Goal: Information Seeking & Learning: Compare options

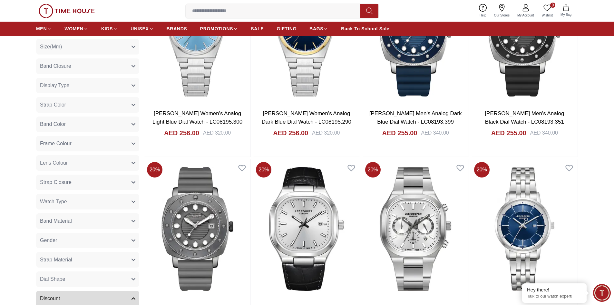
scroll to position [580, 0]
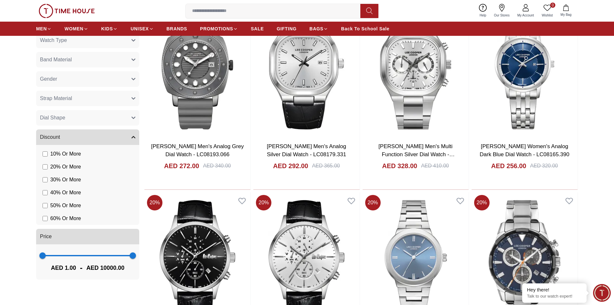
click at [132, 79] on icon "button" at bounding box center [134, 79] width 4 height 4
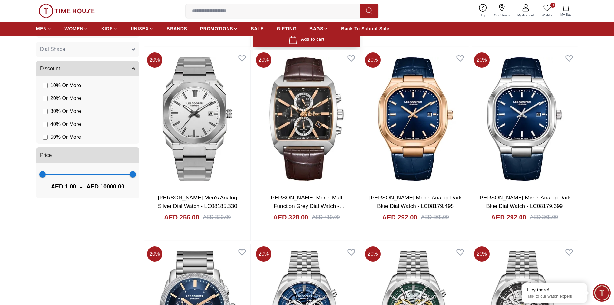
scroll to position [806, 0]
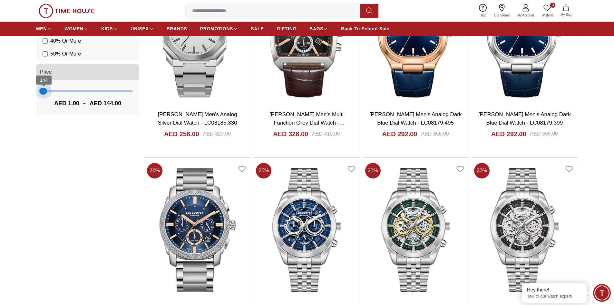
type input "***"
drag, startPoint x: 131, startPoint y: 91, endPoint x: 45, endPoint y: 132, distance: 95.2
click at [45, 132] on div "Filter By Clear Color Black Green Blue Red Dark Blue Silver Silver / Black Rose…" at bounding box center [87, 58] width 103 height 1006
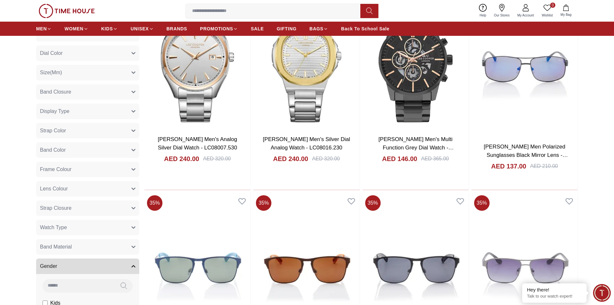
scroll to position [348, 0]
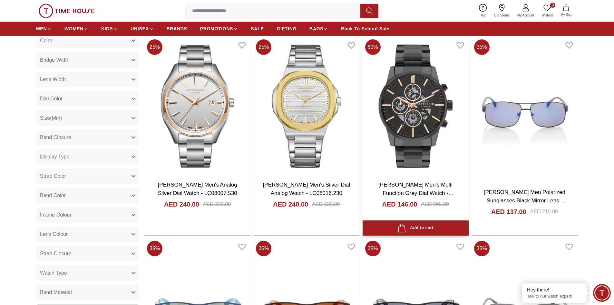
click at [435, 126] on img at bounding box center [416, 106] width 106 height 139
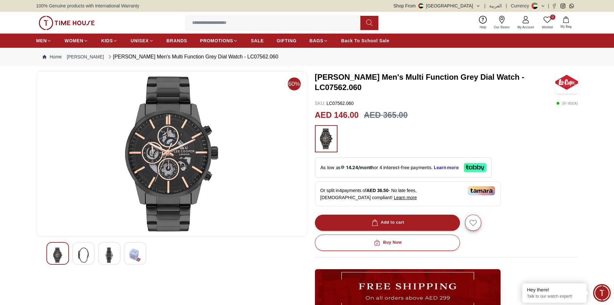
click at [82, 254] on img at bounding box center [84, 254] width 12 height 15
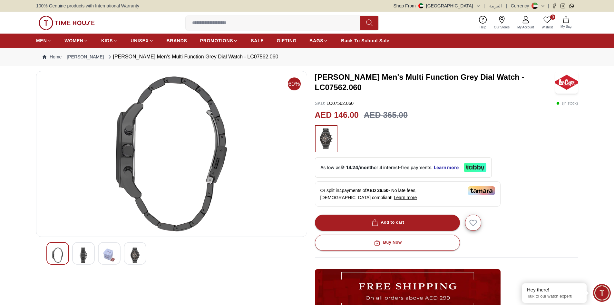
click at [108, 254] on img at bounding box center [109, 254] width 12 height 15
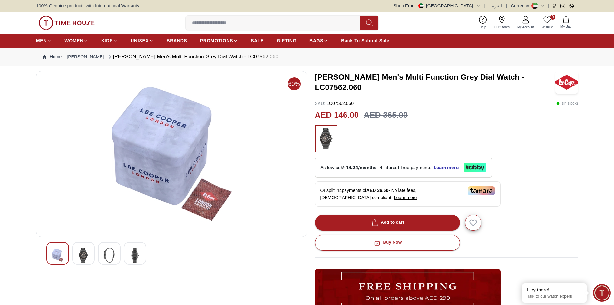
click at [141, 258] on div at bounding box center [135, 253] width 23 height 23
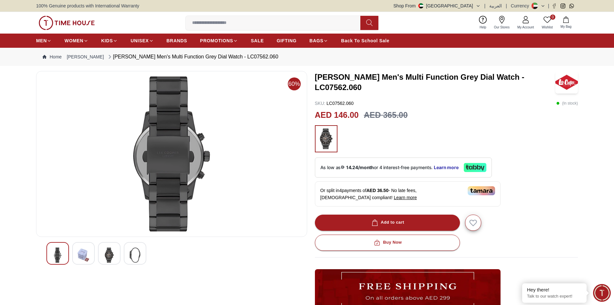
click at [58, 250] on img at bounding box center [58, 254] width 12 height 15
click at [87, 247] on img at bounding box center [84, 254] width 12 height 15
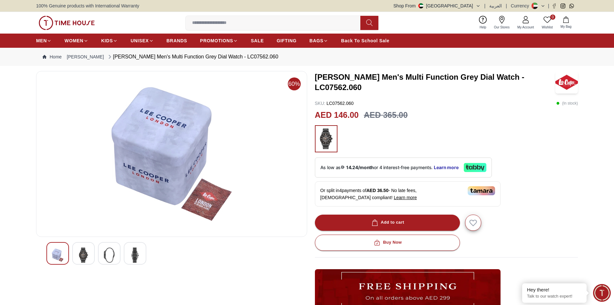
click at [51, 252] on div at bounding box center [57, 253] width 23 height 23
click at [81, 260] on img at bounding box center [84, 254] width 12 height 15
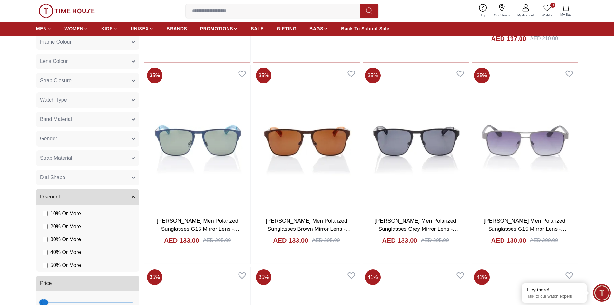
scroll to position [573, 0]
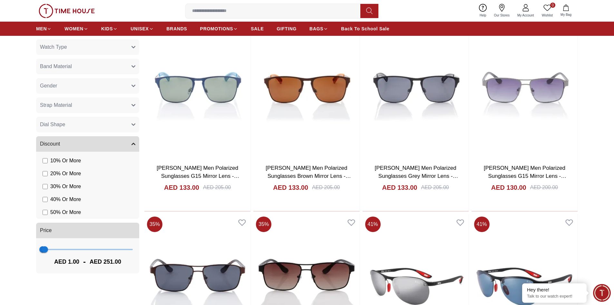
click at [52, 250] on span "1 251" at bounding box center [88, 249] width 90 height 10
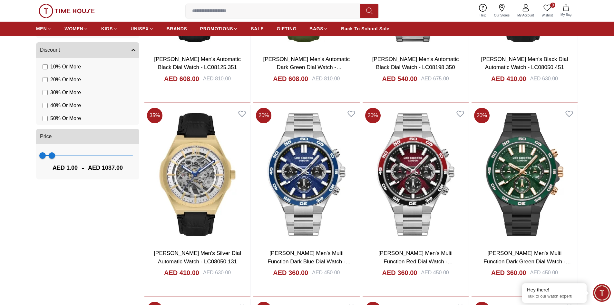
scroll to position [573, 0]
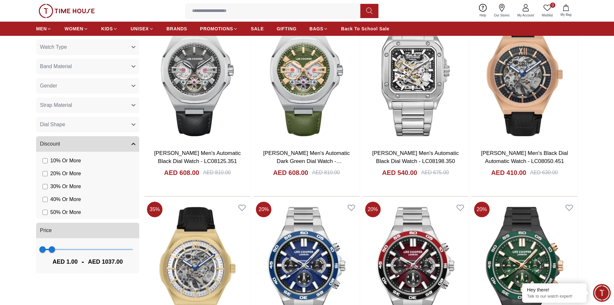
click at [134, 106] on icon "button" at bounding box center [133, 105] width 3 height 2
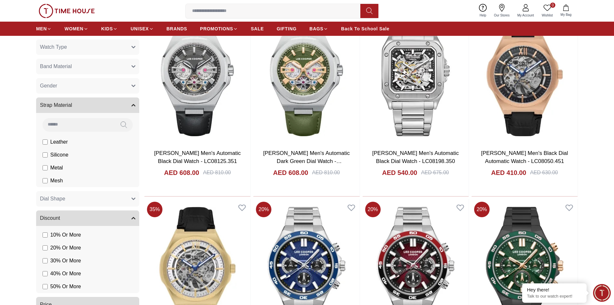
click at [0, 0] on span "Silicone" at bounding box center [0, 0] width 0 height 0
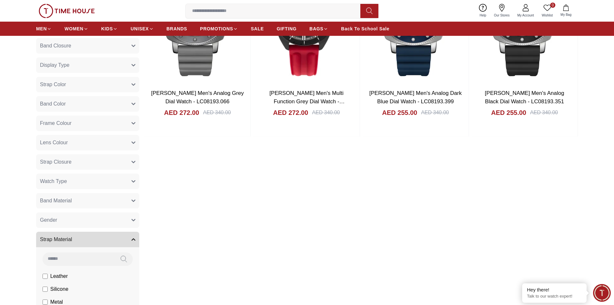
scroll to position [541, 0]
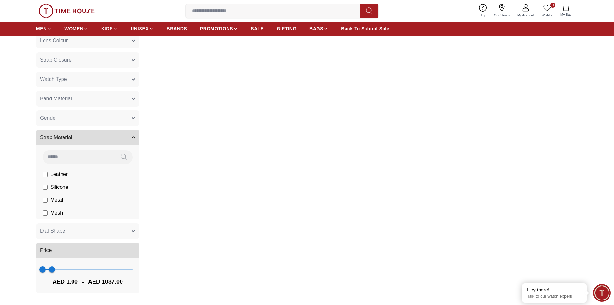
click at [0, 0] on span "Silicone" at bounding box center [0, 0] width 0 height 0
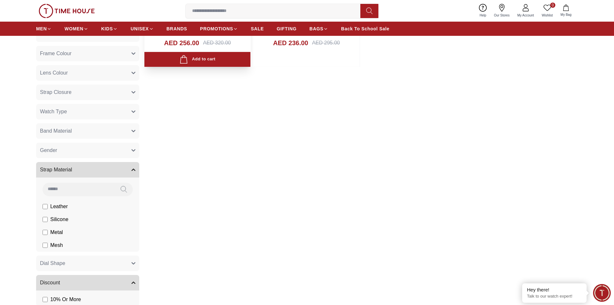
scroll to position [573, 0]
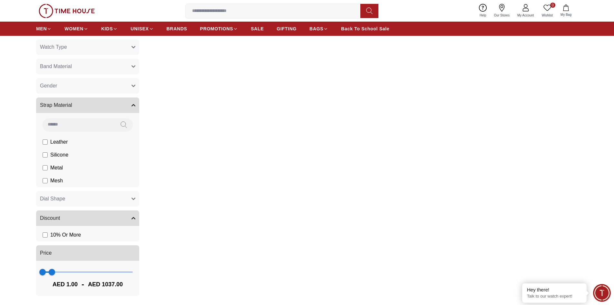
drag, startPoint x: 50, startPoint y: 169, endPoint x: 50, endPoint y: 172, distance: 3.5
click at [0, 0] on label "Metal" at bounding box center [0, 0] width 0 height 0
click at [0, 0] on label "Mesh" at bounding box center [0, 0] width 0 height 0
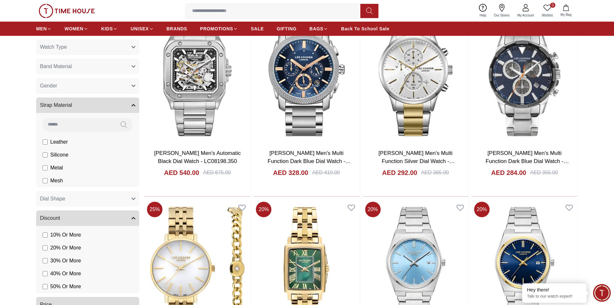
click at [0, 0] on span "Metal" at bounding box center [0, 0] width 0 height 0
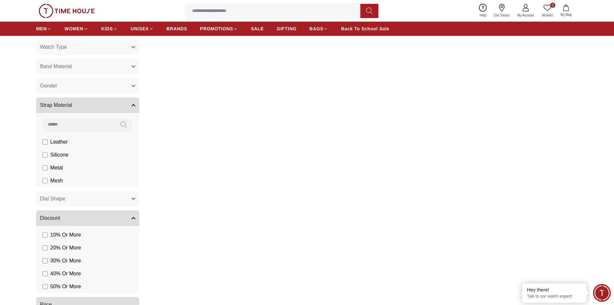
drag, startPoint x: 61, startPoint y: 142, endPoint x: 122, endPoint y: 183, distance: 73.5
click at [0, 0] on span "Leather" at bounding box center [0, 0] width 0 height 0
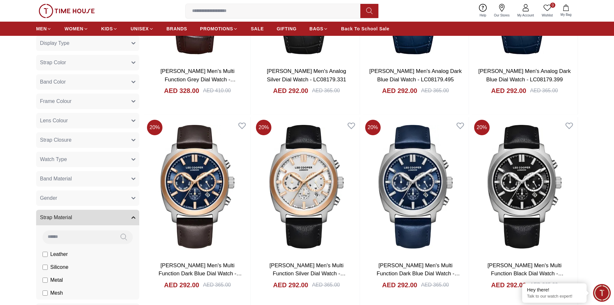
scroll to position [477, 0]
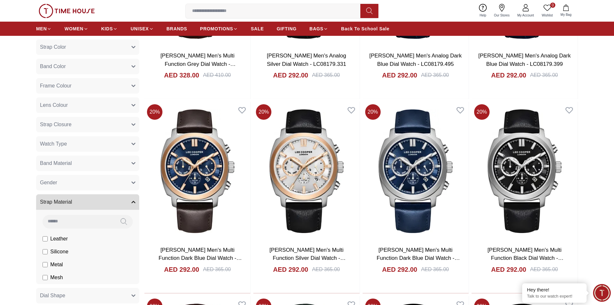
click at [0, 0] on span "Silicone" at bounding box center [0, 0] width 0 height 0
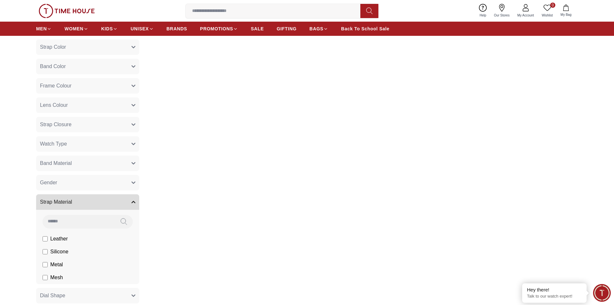
click at [0, 0] on span "Leather" at bounding box center [0, 0] width 0 height 0
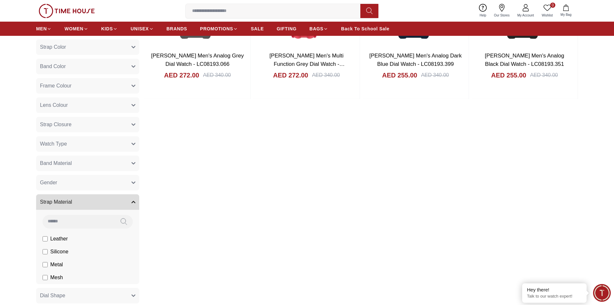
scroll to position [606, 0]
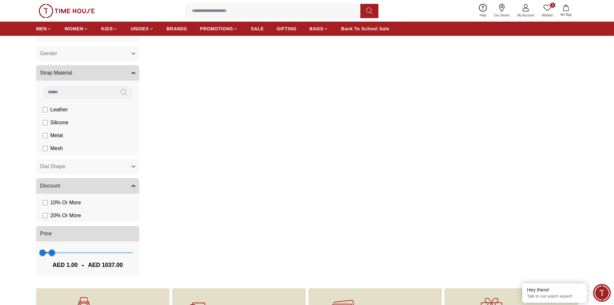
type input "****"
click at [68, 254] on span "1 1037" at bounding box center [88, 253] width 90 height 10
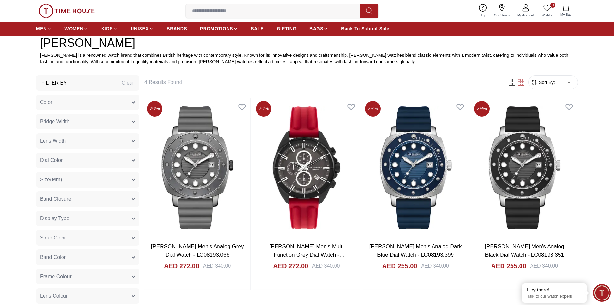
scroll to position [283, 0]
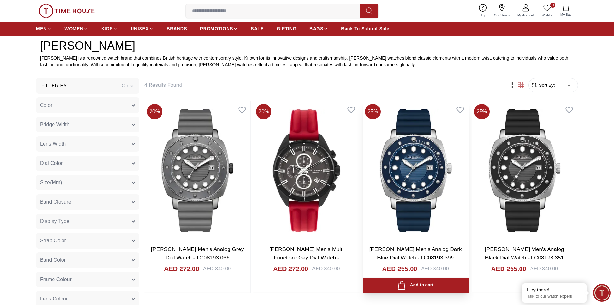
click at [424, 155] on img at bounding box center [416, 170] width 106 height 139
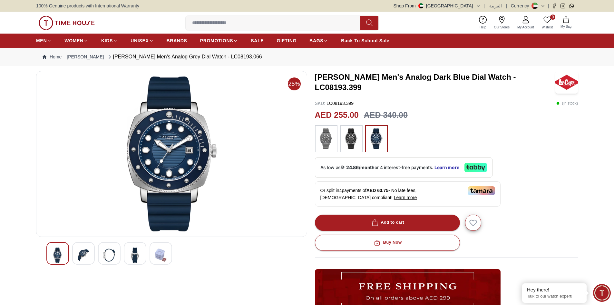
click at [91, 257] on div at bounding box center [83, 253] width 23 height 23
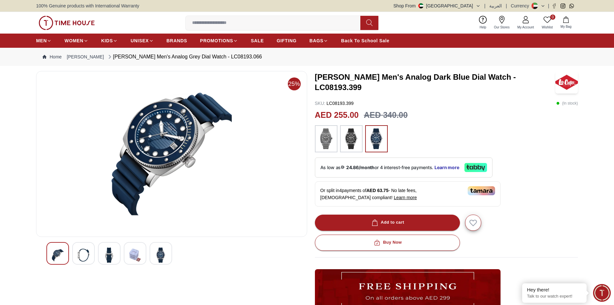
click at [106, 253] on img at bounding box center [109, 254] width 12 height 15
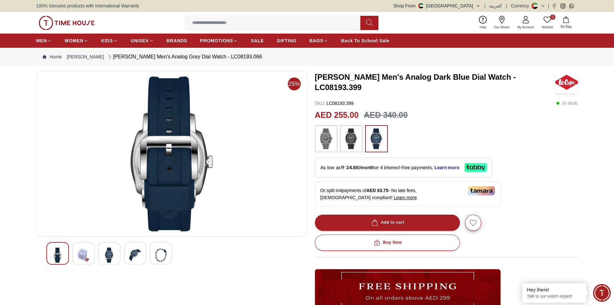
click at [129, 250] on div at bounding box center [135, 253] width 23 height 23
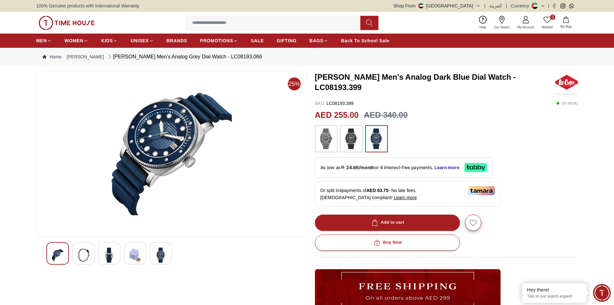
click at [163, 248] on img at bounding box center [161, 254] width 12 height 15
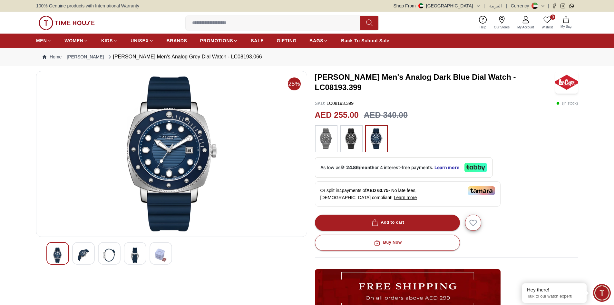
scroll to position [283, 0]
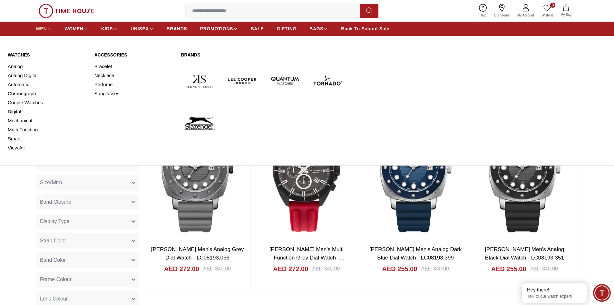
click at [47, 29] on icon at bounding box center [49, 28] width 5 height 5
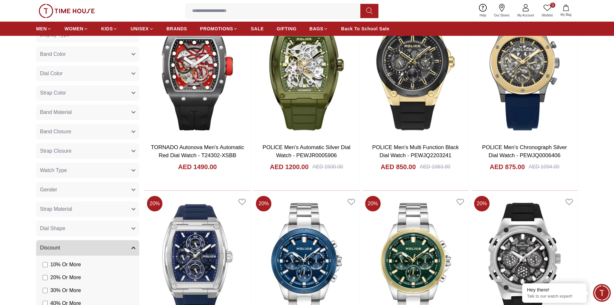
scroll to position [451, 0]
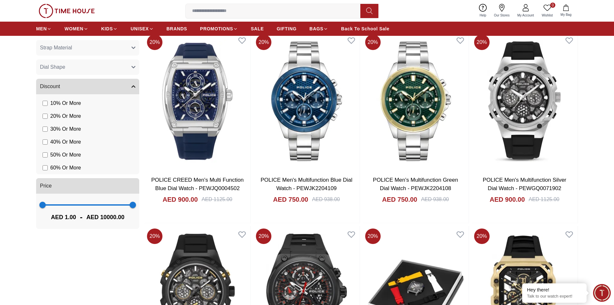
click at [74, 203] on span "1 10000" at bounding box center [88, 205] width 90 height 10
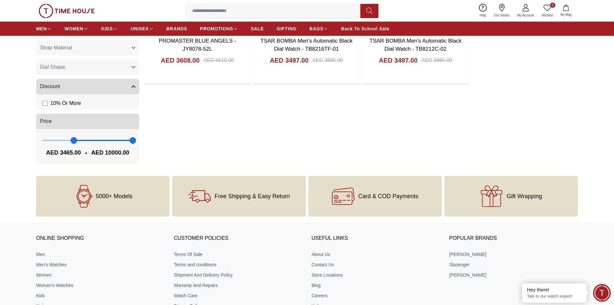
drag, startPoint x: 74, startPoint y: 203, endPoint x: 27, endPoint y: 205, distance: 46.4
click at [27, 205] on div "5000+ Models Free Shipping & Easy Return Card & COD Payments Gift Wrapping" at bounding box center [307, 196] width 614 height 41
drag, startPoint x: 75, startPoint y: 141, endPoint x: 27, endPoint y: 141, distance: 48.0
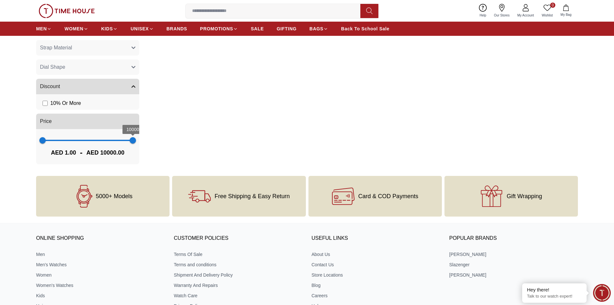
scroll to position [451, 0]
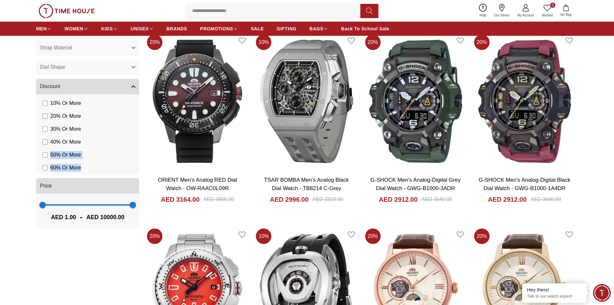
click at [90, 163] on ul "10 % Or More 20 % Or More 30 % Or More 40 % Or More 50 % Or More 60 % Or More" at bounding box center [89, 135] width 101 height 77
drag, startPoint x: 44, startPoint y: 203, endPoint x: 123, endPoint y: 210, distance: 79.6
click at [123, 208] on span "8893" at bounding box center [123, 204] width 6 height 6
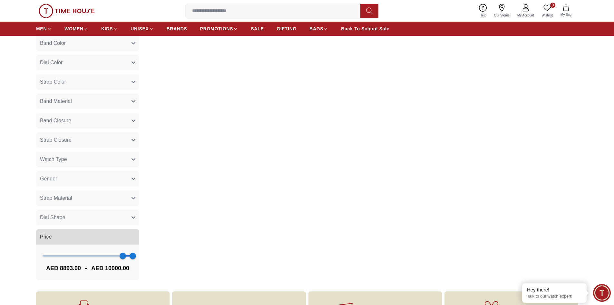
scroll to position [419, 0]
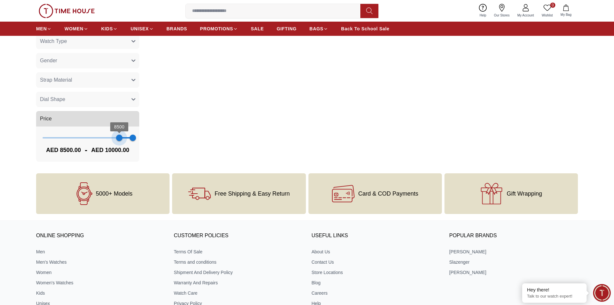
type input "****"
drag, startPoint x: 119, startPoint y: 139, endPoint x: 97, endPoint y: 140, distance: 22.3
click at [97, 140] on span "6036" at bounding box center [97, 137] width 6 height 6
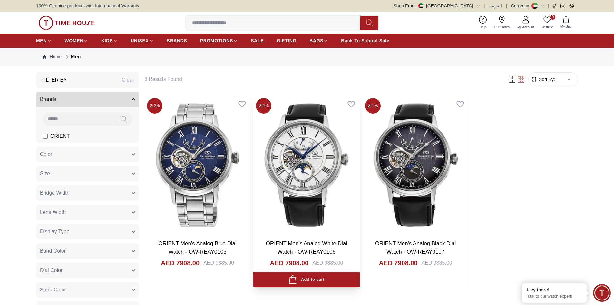
click at [327, 175] on img at bounding box center [306, 164] width 106 height 139
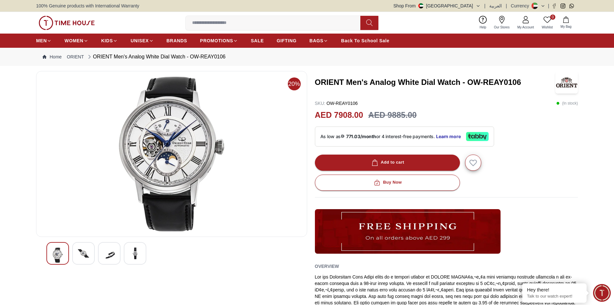
click at [80, 253] on img at bounding box center [84, 253] width 12 height 12
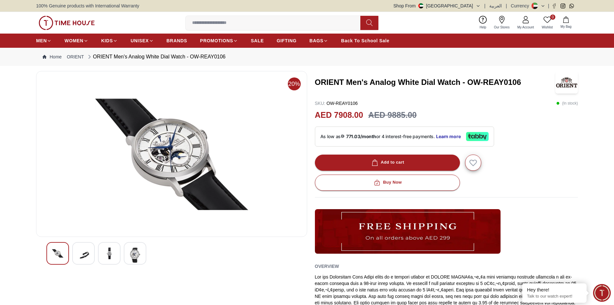
click at [111, 255] on img at bounding box center [109, 253] width 12 height 12
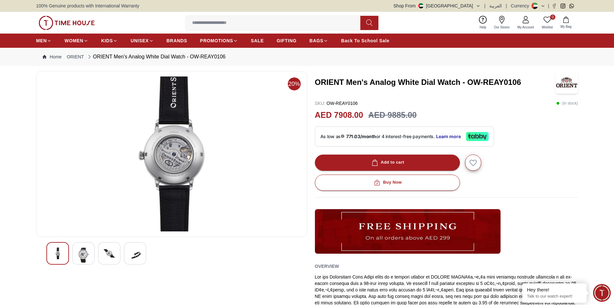
click at [132, 260] on img at bounding box center [135, 254] width 12 height 15
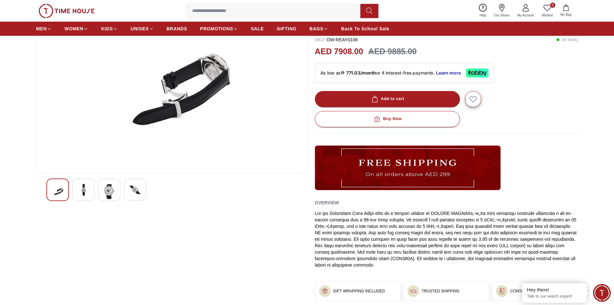
scroll to position [129, 0]
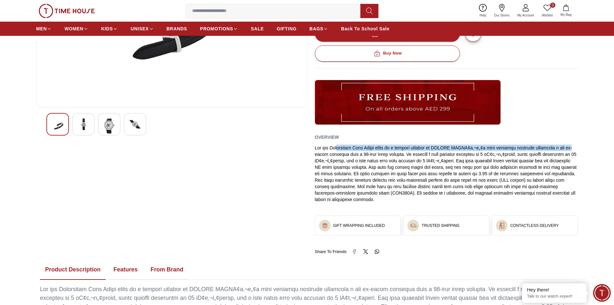
drag, startPoint x: 341, startPoint y: 146, endPoint x: 578, endPoint y: 143, distance: 237.0
click at [578, 143] on section "20% ORIENT Men's Analog White Dial Watch - OW-REAY0106 SKU : OW-REAY0106 ( In s…" at bounding box center [307, 139] width 614 height 395
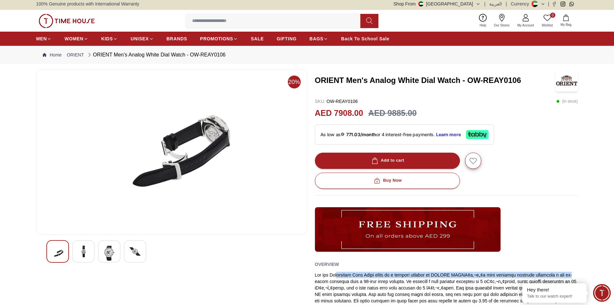
scroll to position [0, 0]
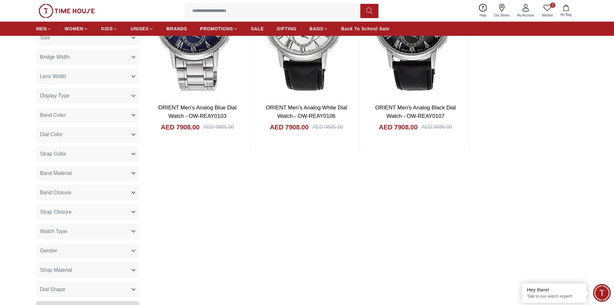
scroll to position [193, 0]
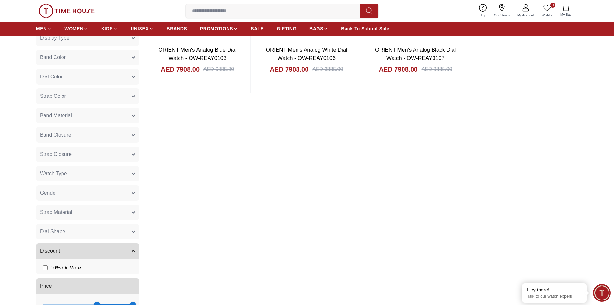
click at [134, 212] on icon "button" at bounding box center [133, 212] width 3 height 2
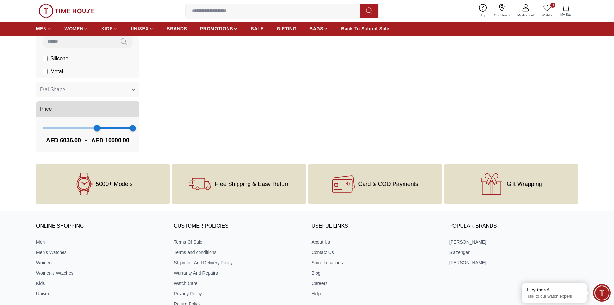
scroll to position [387, 0]
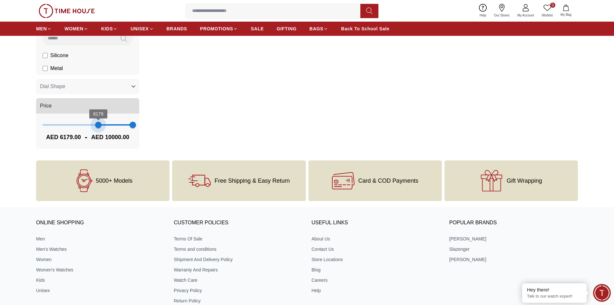
type input "*"
drag, startPoint x: 98, startPoint y: 123, endPoint x: 22, endPoint y: 125, distance: 76.1
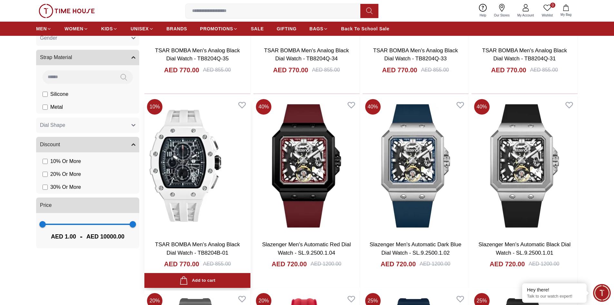
scroll to position [426, 0]
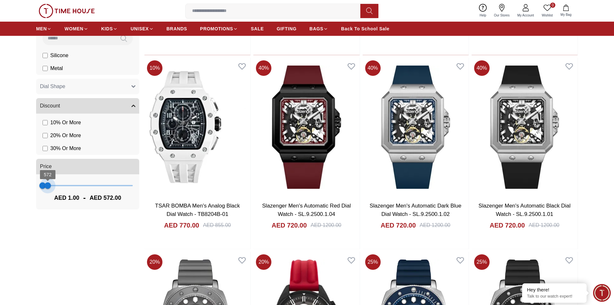
type input "***"
drag, startPoint x: 131, startPoint y: 184, endPoint x: 46, endPoint y: 229, distance: 95.6
click at [46, 229] on div "Filter By Clear Brands [PERSON_NAME] Slazenger Tornado Tsar Bomba Color Black G…" at bounding box center [87, 45] width 103 height 796
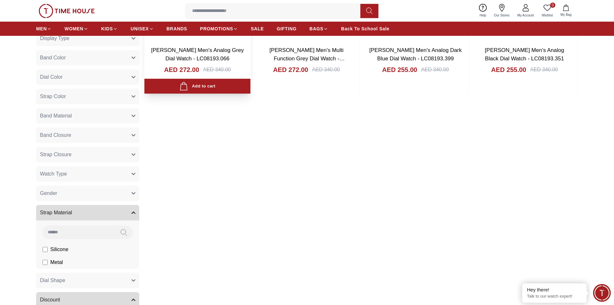
scroll to position [193, 0]
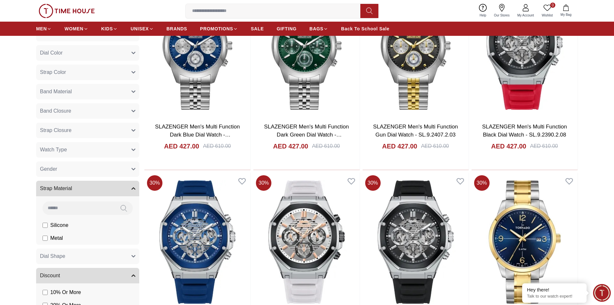
scroll to position [190, 0]
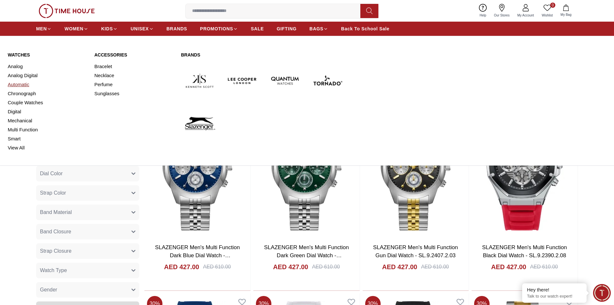
click at [23, 82] on link "Automatic" at bounding box center [47, 84] width 79 height 9
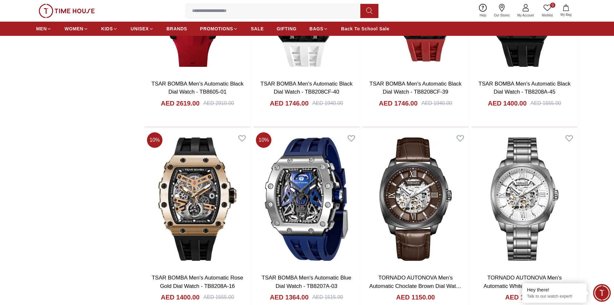
scroll to position [870, 0]
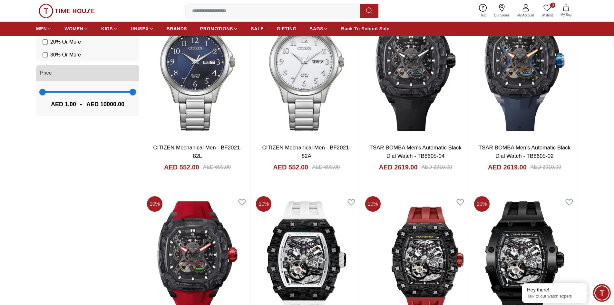
scroll to position [290, 0]
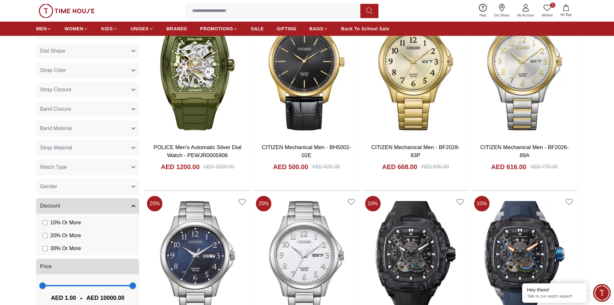
click at [134, 145] on button "Strap Material" at bounding box center [87, 147] width 103 height 15
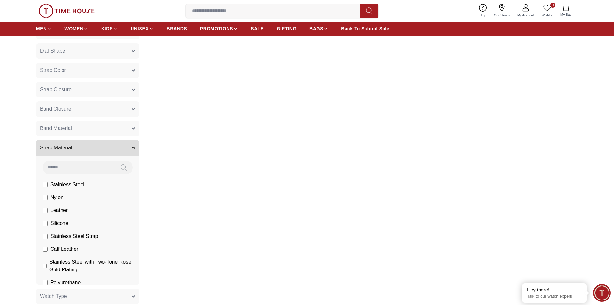
scroll to position [1, 0]
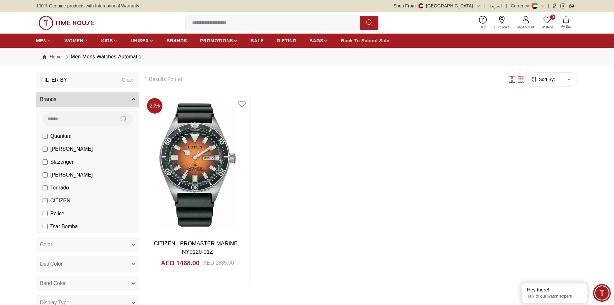
click at [58, 146] on span "[PERSON_NAME]" at bounding box center [71, 149] width 43 height 8
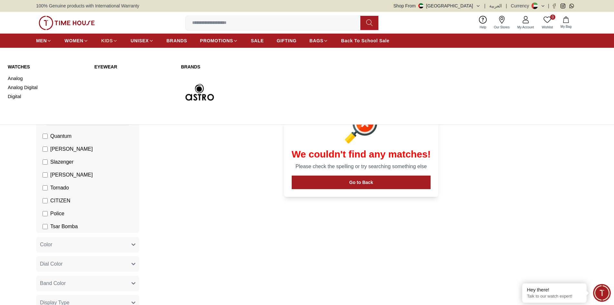
click at [106, 40] on span "KIDS" at bounding box center [107, 40] width 12 height 6
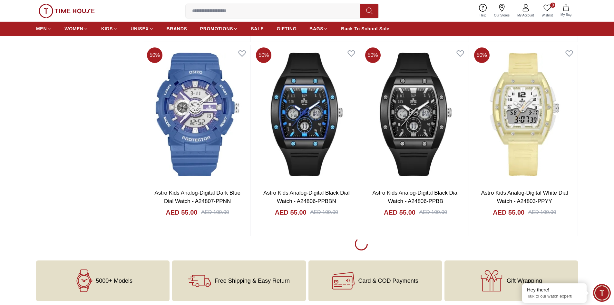
scroll to position [935, 0]
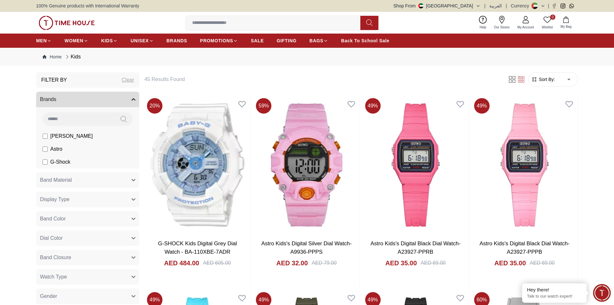
click at [64, 162] on span "G-Shock" at bounding box center [60, 162] width 20 height 8
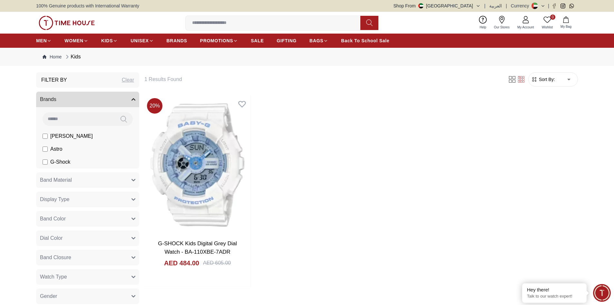
click at [61, 134] on span "[PERSON_NAME]" at bounding box center [71, 136] width 43 height 8
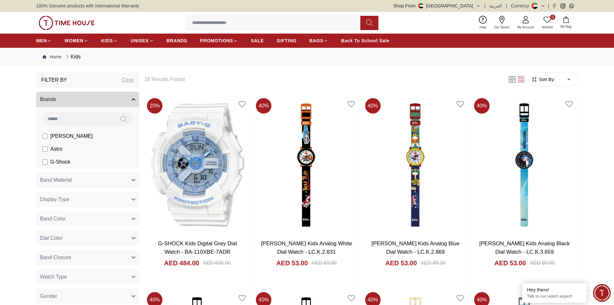
click at [53, 162] on span "G-Shock" at bounding box center [60, 162] width 20 height 8
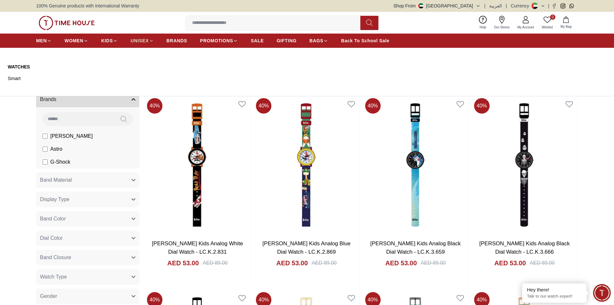
click at [144, 40] on span "UNISEX" at bounding box center [140, 40] width 18 height 6
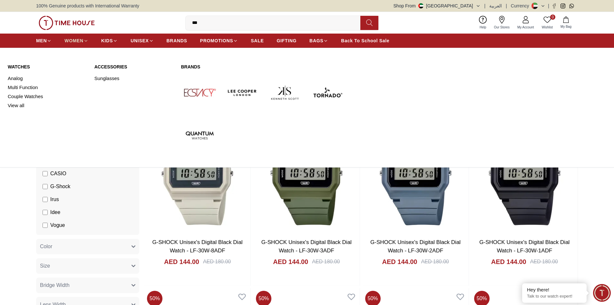
click at [77, 40] on span "WOMEN" at bounding box center [73, 40] width 19 height 6
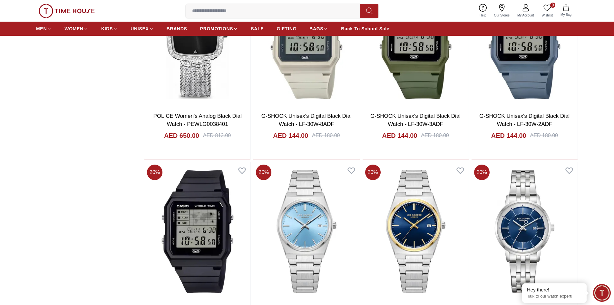
scroll to position [903, 0]
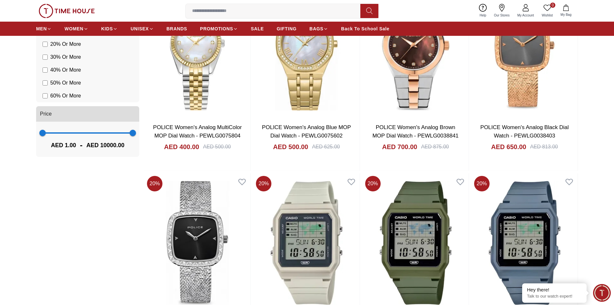
scroll to position [419, 0]
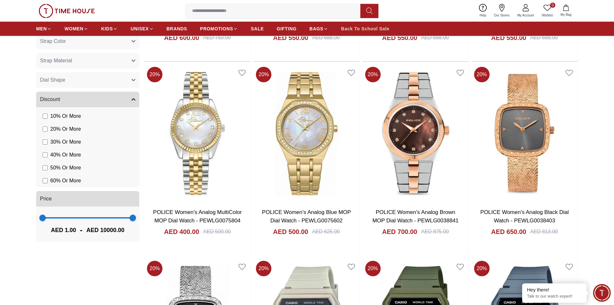
click at [367, 24] on link "Back To School Sale" at bounding box center [365, 29] width 48 height 12
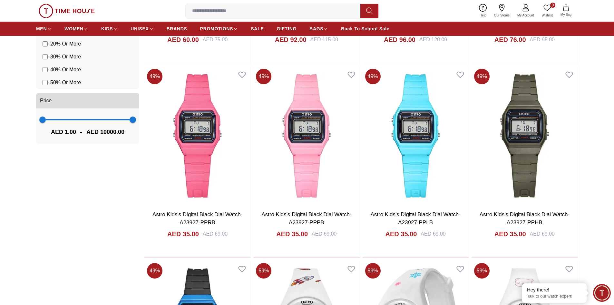
scroll to position [612, 0]
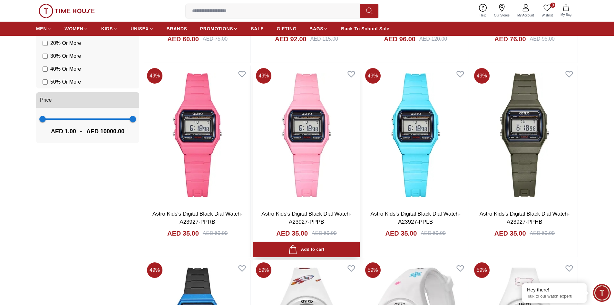
click at [338, 172] on img at bounding box center [306, 134] width 106 height 139
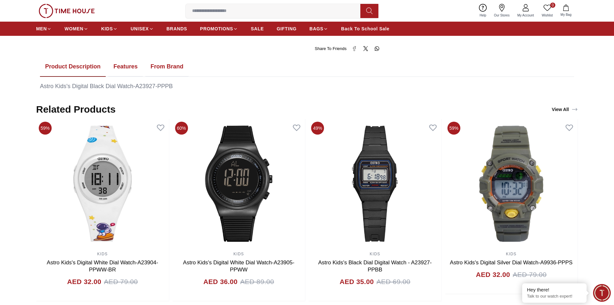
scroll to position [355, 0]
click at [126, 66] on button "Features" at bounding box center [125, 66] width 34 height 20
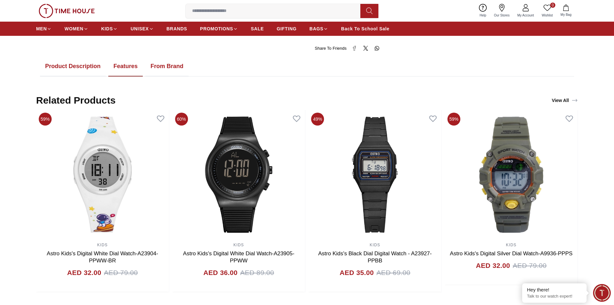
click at [166, 66] on button "From Brand" at bounding box center [166, 66] width 43 height 20
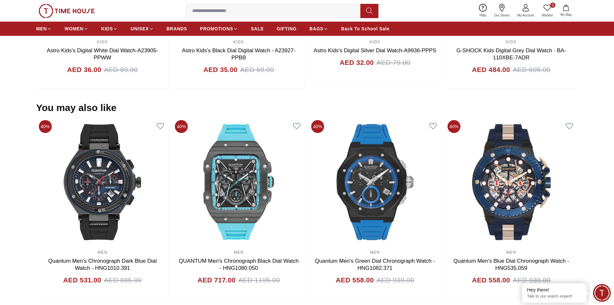
scroll to position [1064, 0]
